Goal: Task Accomplishment & Management: Complete application form

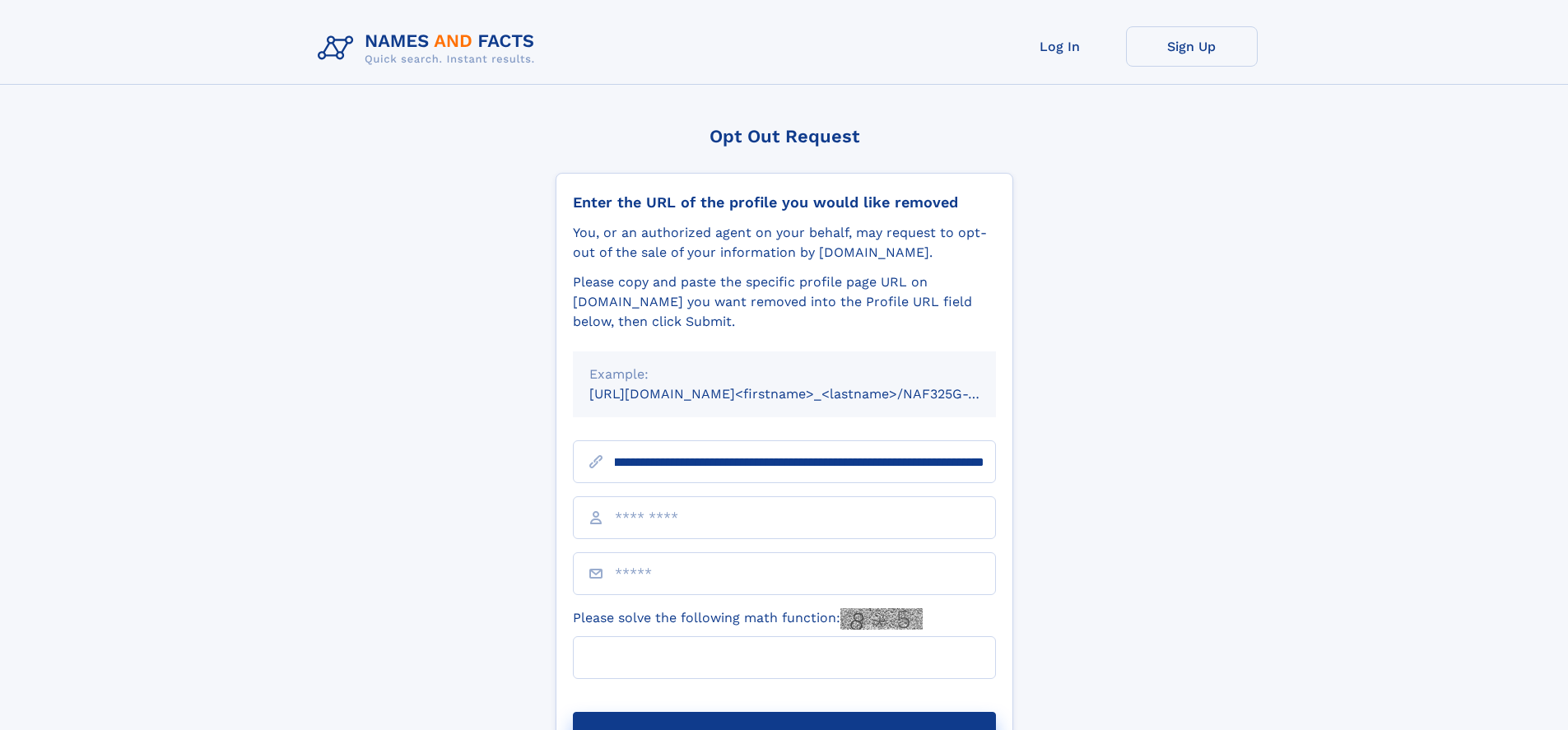
scroll to position [0, 194]
type input "**********"
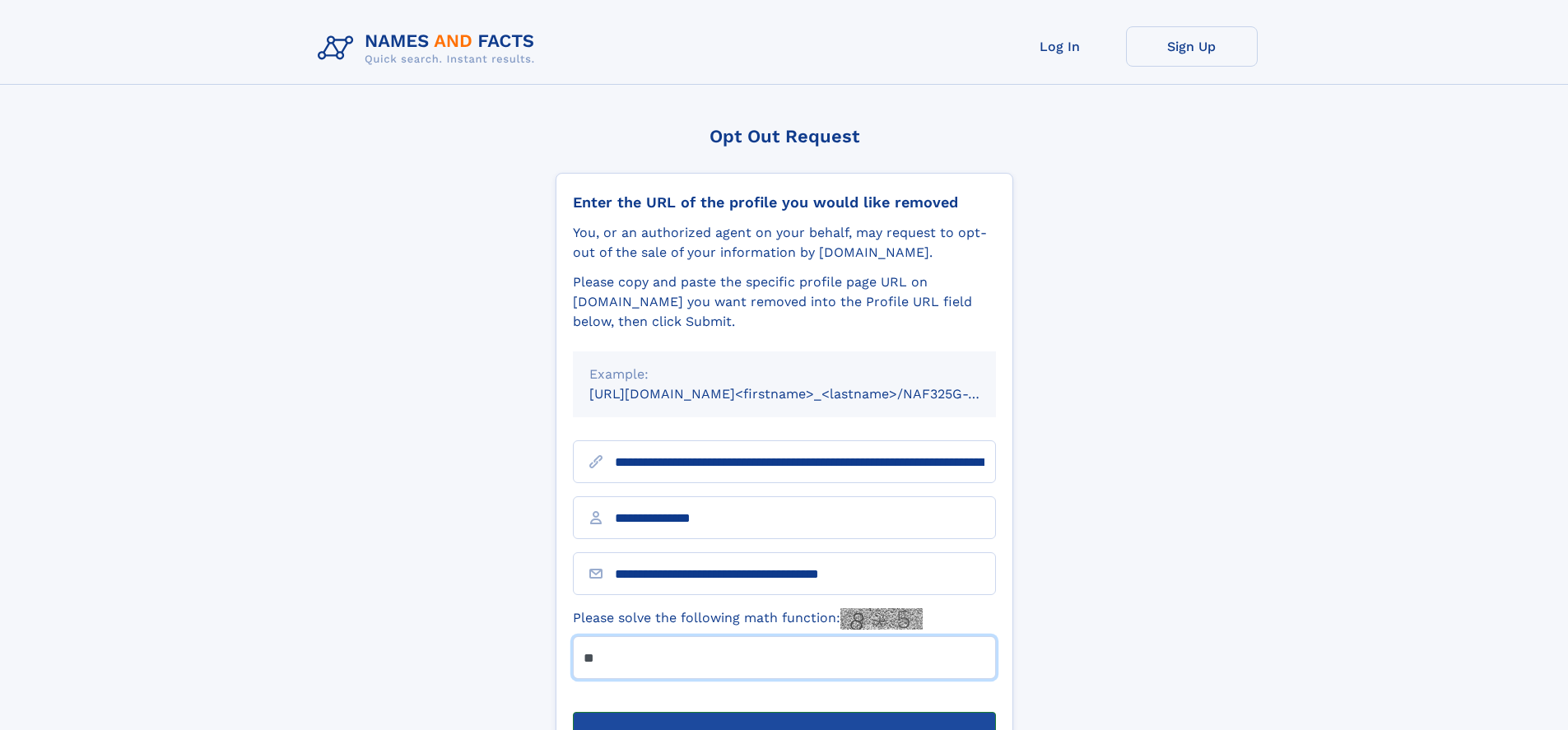
type input "**"
click at [783, 712] on button "Submit Opt Out Request" at bounding box center [785, 738] width 423 height 53
